Goal: Task Accomplishment & Management: Use online tool/utility

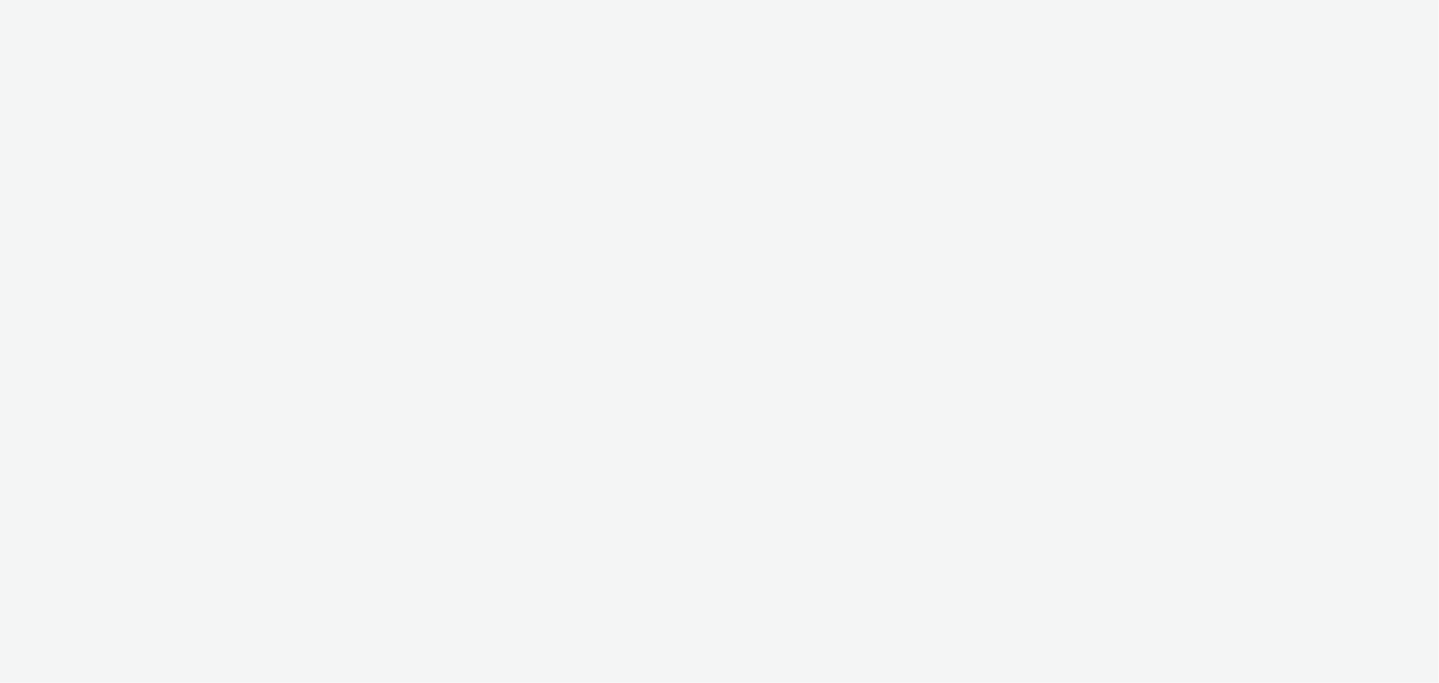
select select "ac009755-aa48-4799-8050-7a339a378eb8"
select select "79162ed7-0017-4339-93b0-3399b708648f"
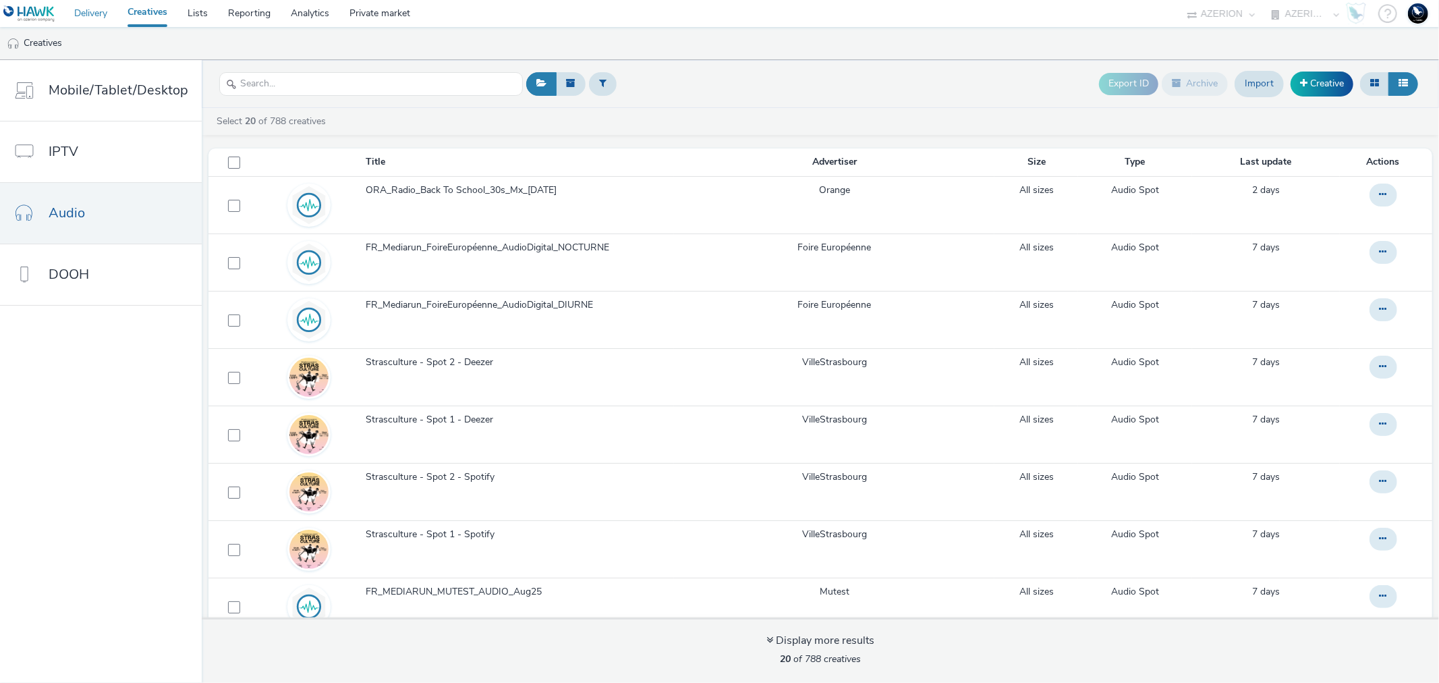
click at [98, 17] on link "Delivery" at bounding box center [90, 13] width 53 height 27
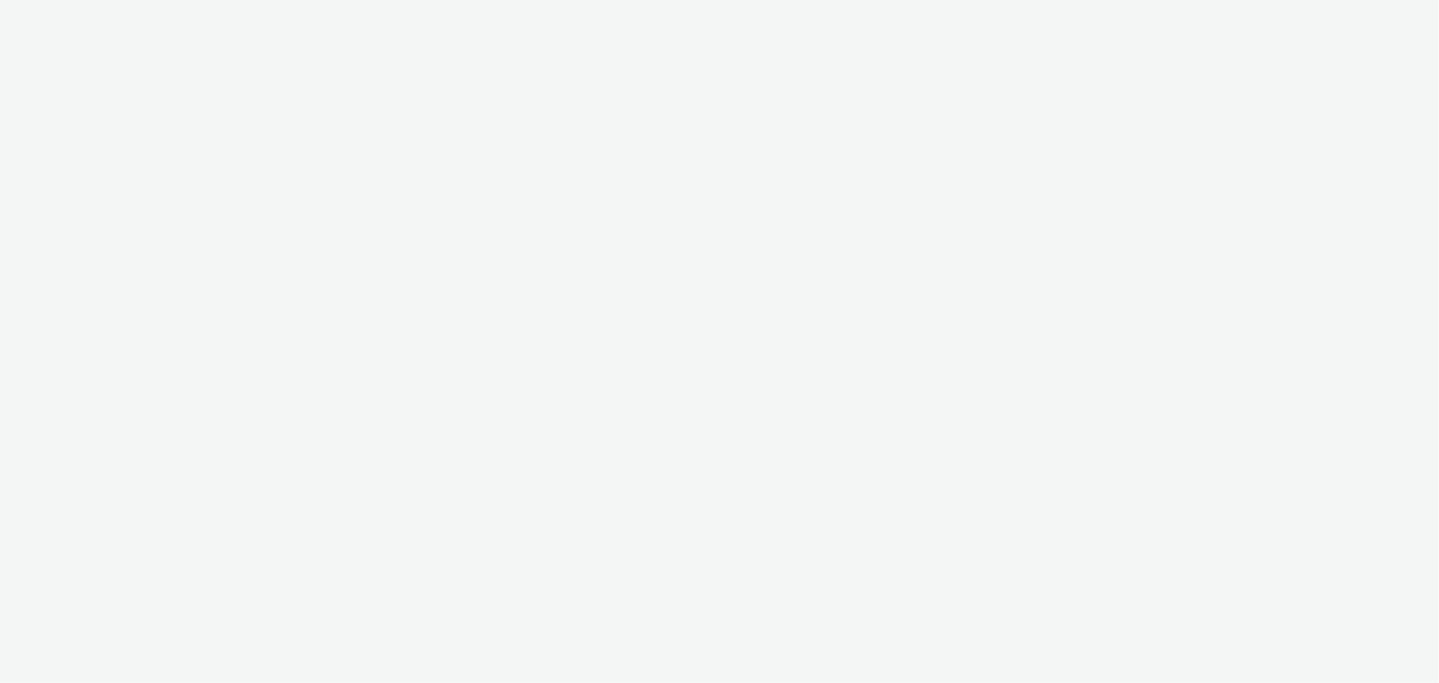
select select "9387901d-a129-43df-b0ef-f9e7dbeb676e"
select select "47d90c6b-4628-495b-b1d1-cf96ef71660b"
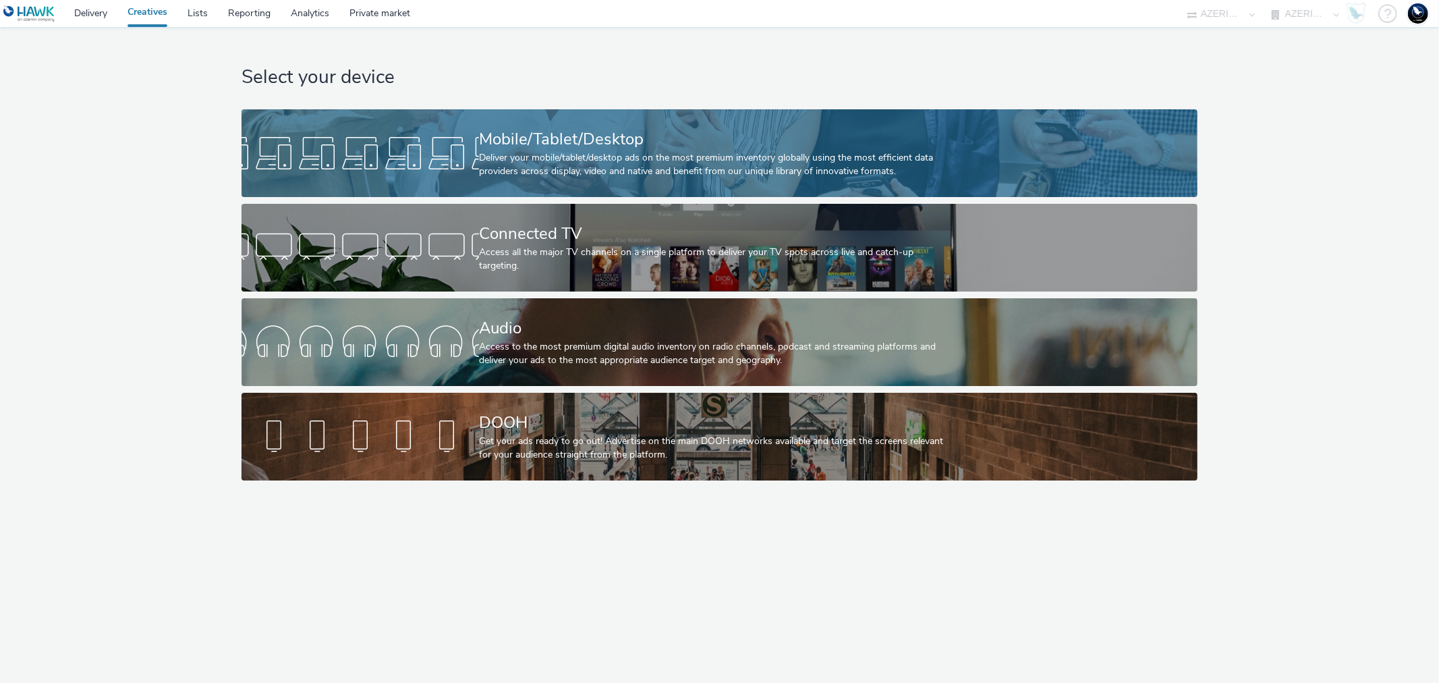
click at [500, 138] on div "Mobile/Tablet/Desktop" at bounding box center [717, 139] width 476 height 24
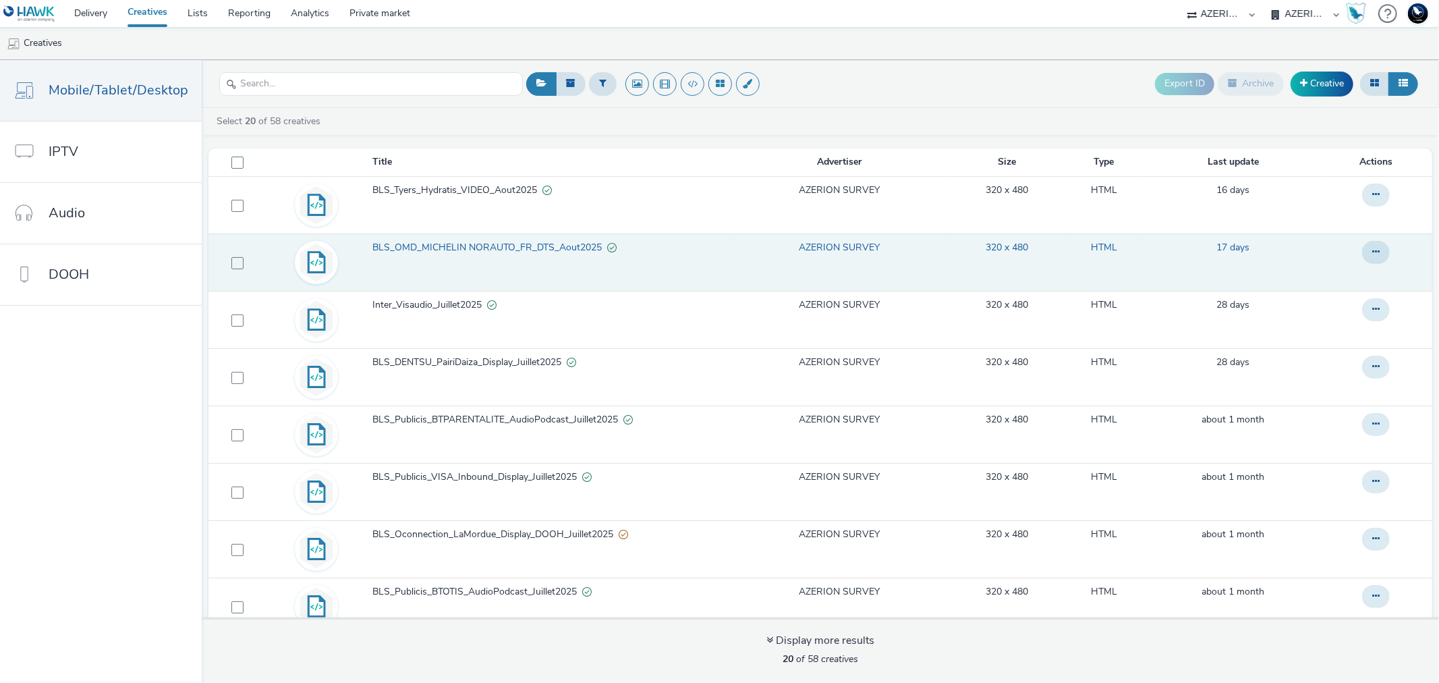
drag, startPoint x: 1352, startPoint y: 261, endPoint x: 899, endPoint y: 260, distance: 453.3
drag, startPoint x: 899, startPoint y: 260, endPoint x: 1355, endPoint y: 256, distance: 455.3
click at [1372, 256] on icon at bounding box center [1375, 251] width 7 height 9
click at [1298, 306] on link "Duplicate" at bounding box center [1338, 306] width 101 height 27
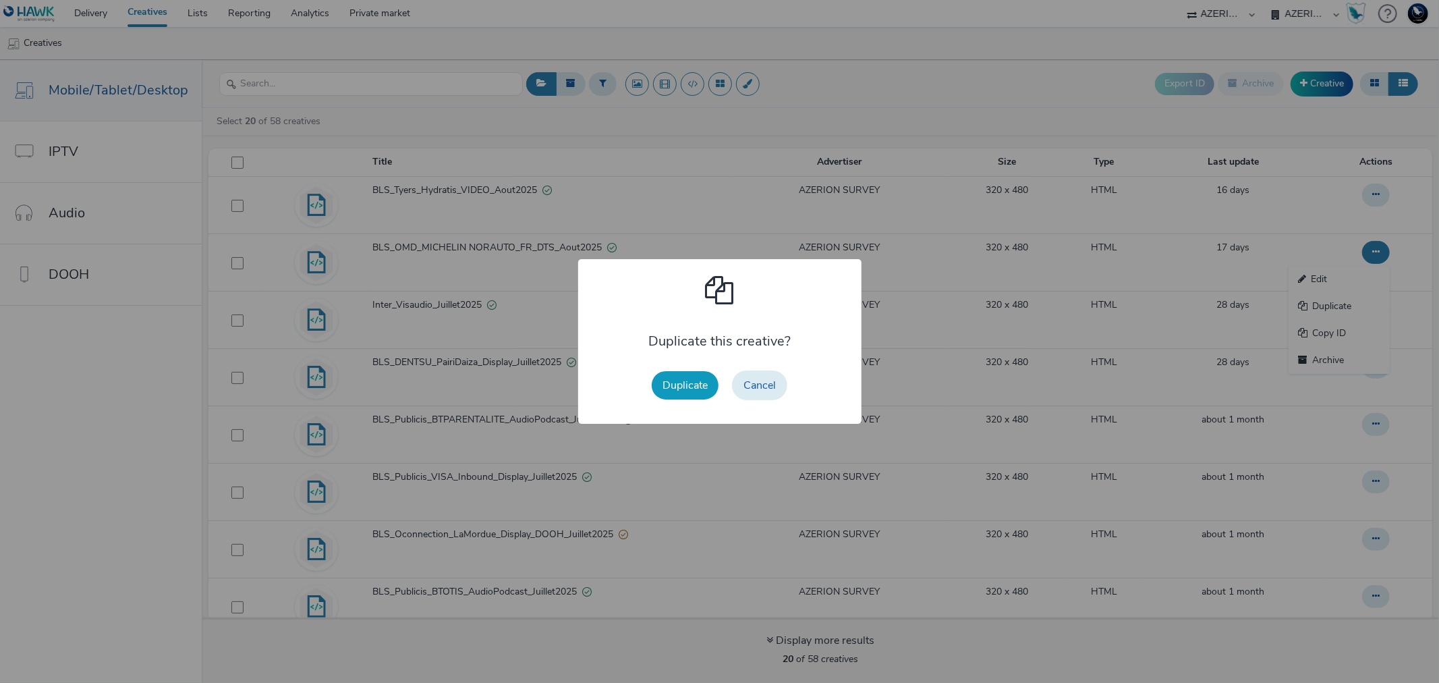
click at [672, 380] on button "Duplicate" at bounding box center [685, 385] width 67 height 28
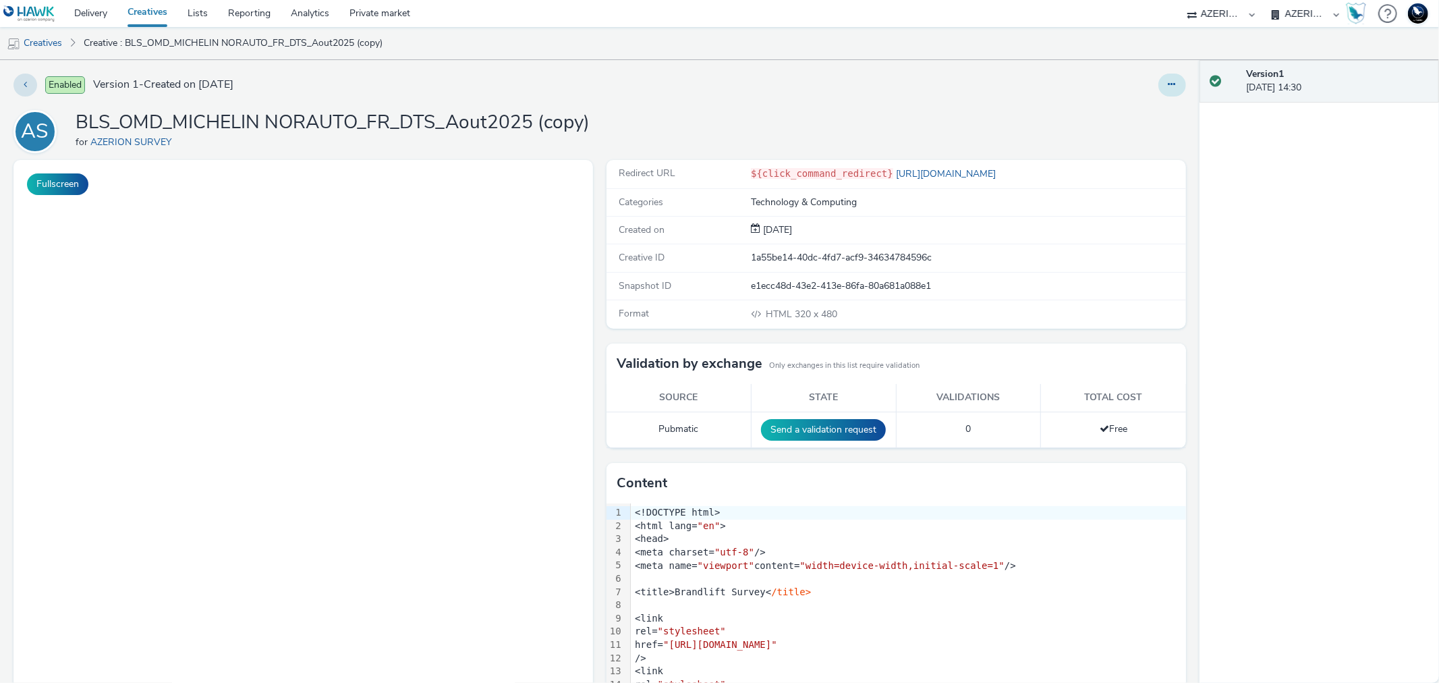
click at [1168, 82] on icon at bounding box center [1171, 84] width 7 height 9
click at [1120, 118] on link "Edit" at bounding box center [1135, 111] width 101 height 27
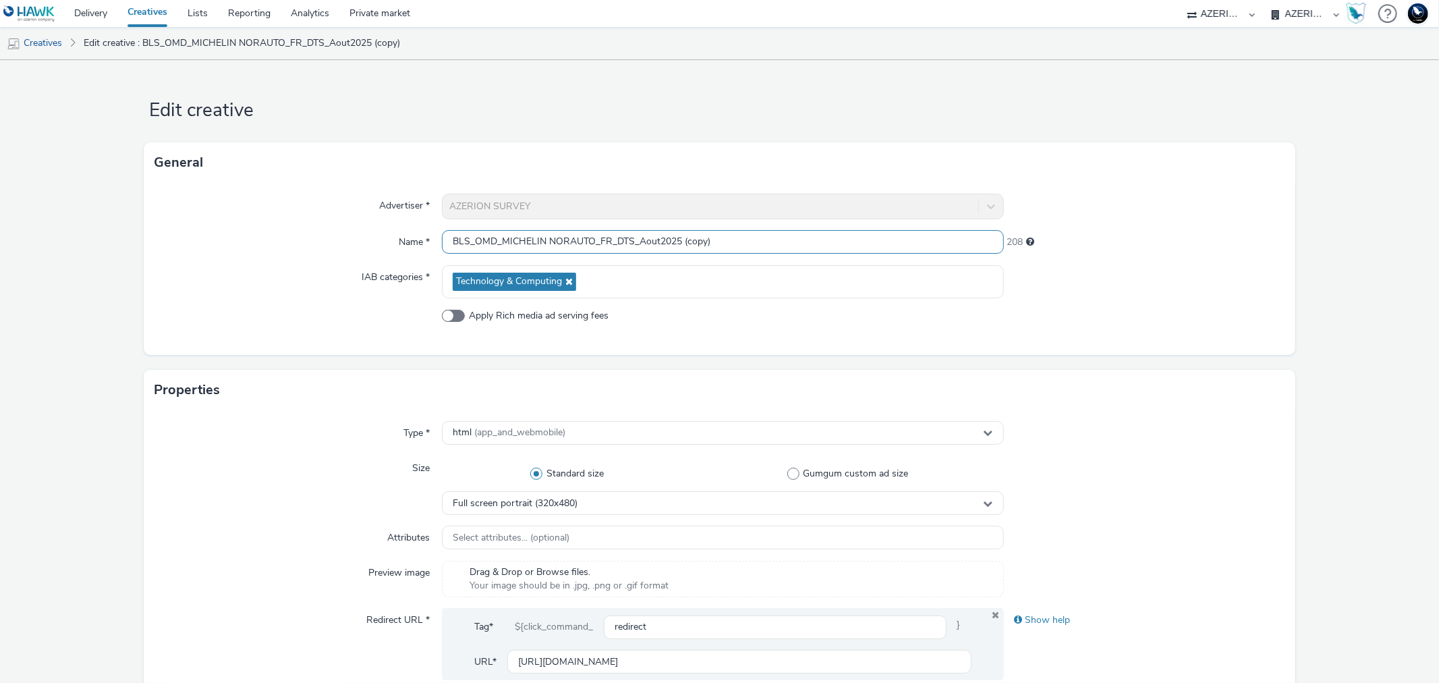
click at [589, 241] on input "BLS_OMD_MICHELIN NORAUTO_FR_DTS_Aout2025 (copy)" at bounding box center [722, 242] width 561 height 24
click at [623, 241] on input "BLS_OMD_MICHELIN EUROMASTER_FR_DTS_Aout2025 (copy)" at bounding box center [722, 242] width 561 height 24
drag, startPoint x: 739, startPoint y: 238, endPoint x: 709, endPoint y: 250, distance: 32.4
click at [709, 250] on input "BLS_OMD_MICHELIN EUROMASTER_ITA_DTS_Aout2025 (copy)" at bounding box center [722, 242] width 561 height 24
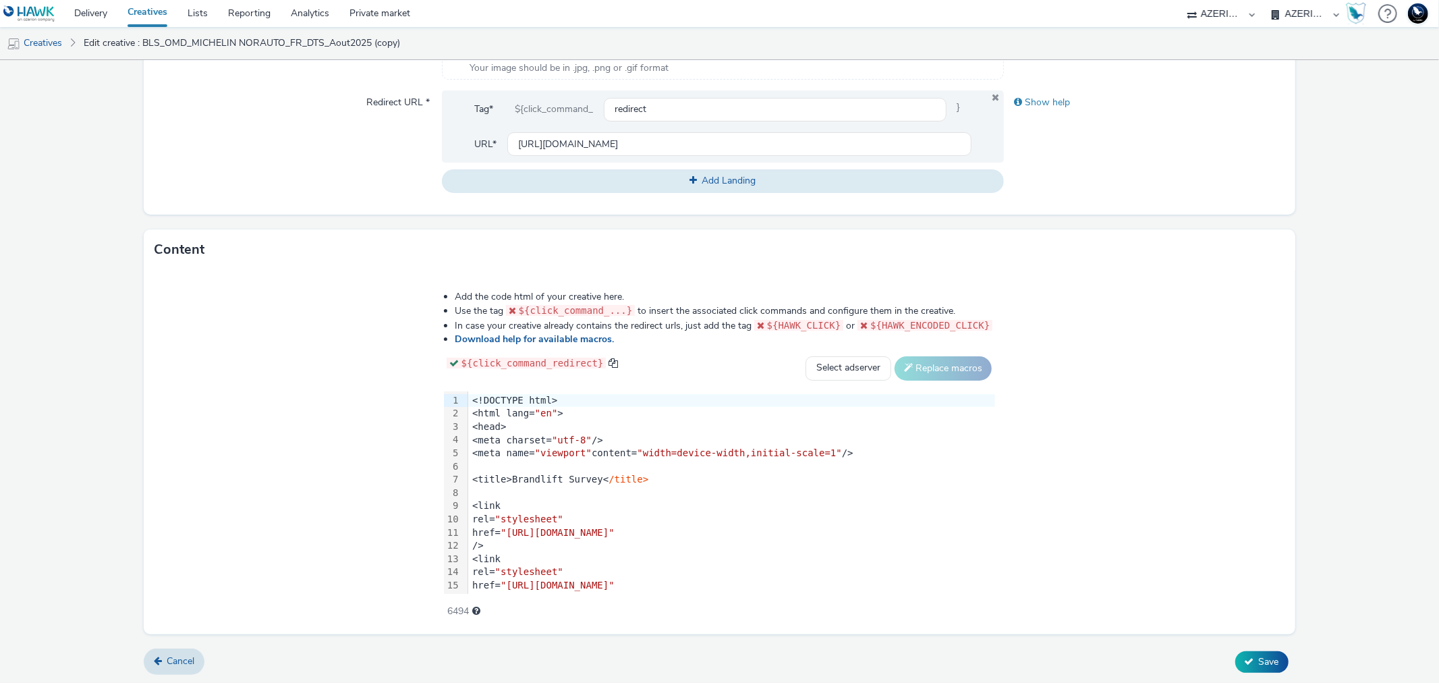
type input "BLS_OMD_MICHELIN EUROMASTER_ITA_DTS_Aout2025"
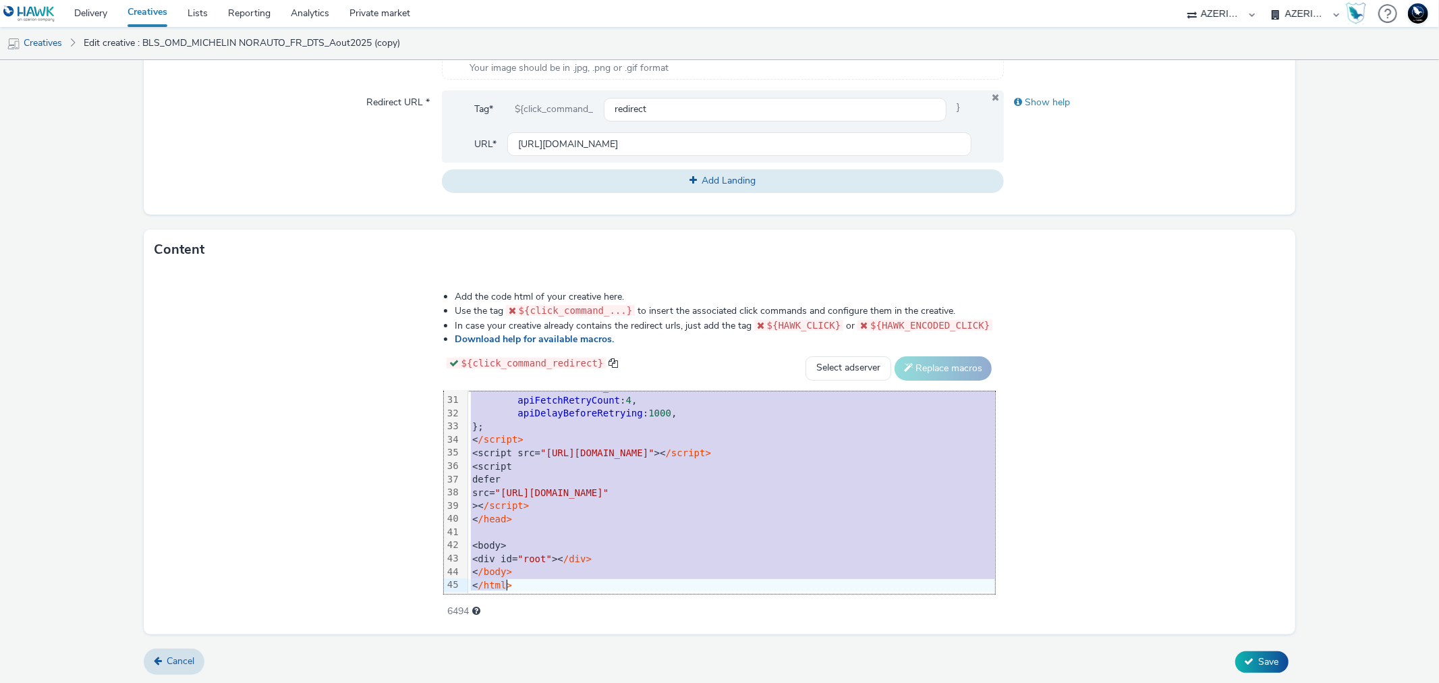
drag, startPoint x: 430, startPoint y: 396, endPoint x: 607, endPoint y: 718, distance: 367.4
click at [607, 682] on html "Delivery Creatives Lists Reporting Analytics Private market 75 Media A8 Media G…" at bounding box center [719, 341] width 1439 height 683
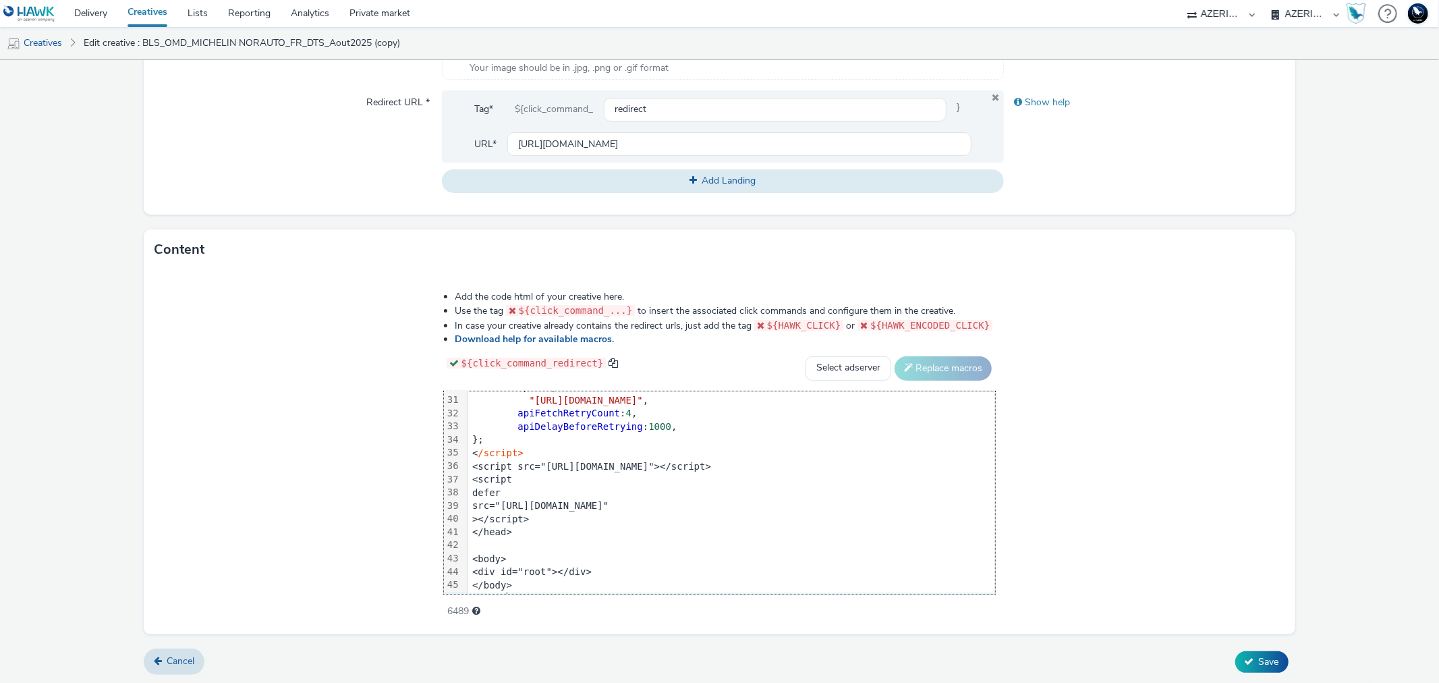
scroll to position [409, 0]
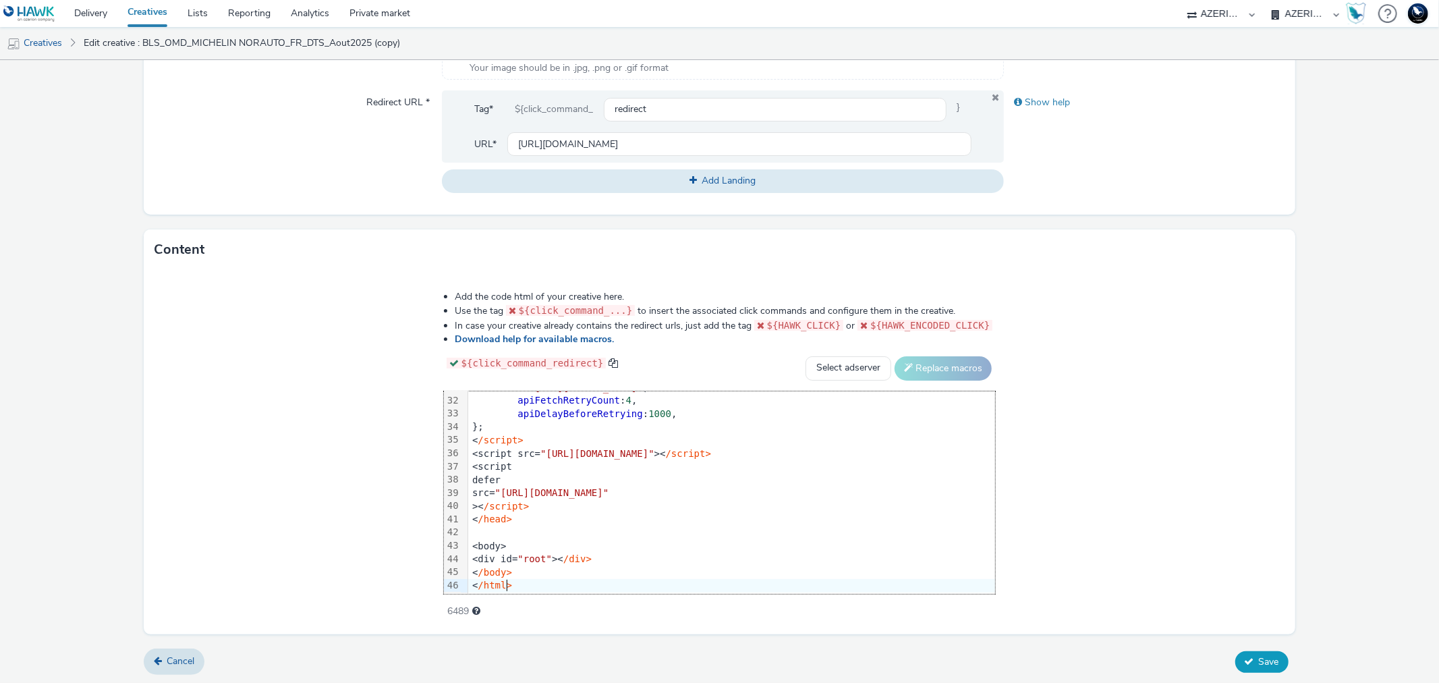
click at [1260, 655] on span "Save" at bounding box center [1269, 661] width 20 height 13
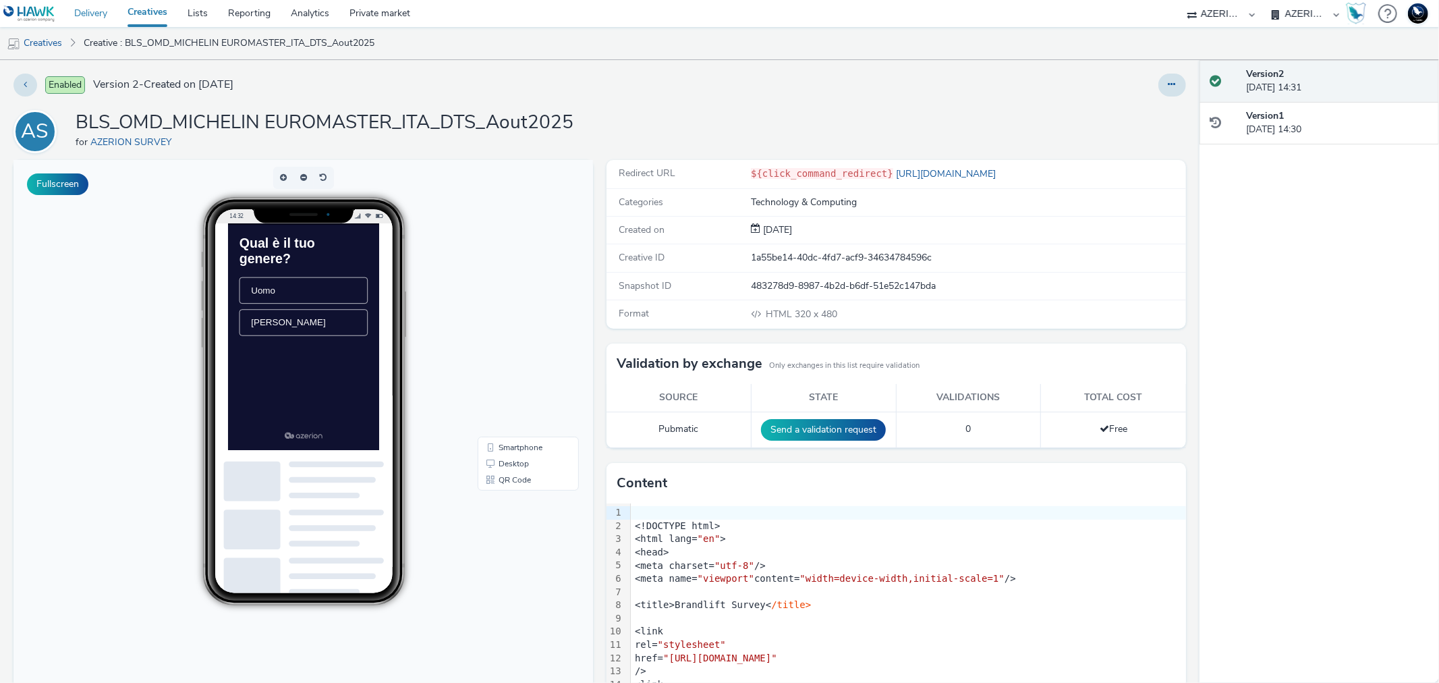
click at [92, 12] on link "Delivery" at bounding box center [90, 13] width 53 height 27
